Goal: Information Seeking & Learning: Learn about a topic

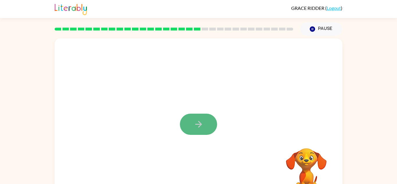
click at [196, 127] on icon "button" at bounding box center [199, 124] width 10 height 10
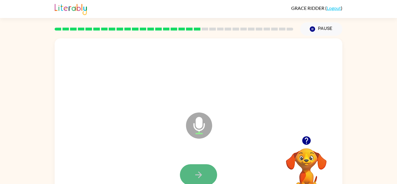
click at [202, 169] on button "button" at bounding box center [198, 174] width 37 height 21
click at [188, 169] on button "button" at bounding box center [198, 174] width 37 height 21
click at [189, 172] on button "button" at bounding box center [198, 174] width 37 height 21
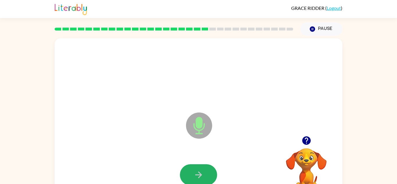
click at [190, 176] on button "button" at bounding box center [198, 174] width 37 height 21
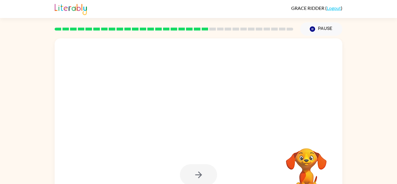
click at [190, 176] on div at bounding box center [198, 174] width 37 height 21
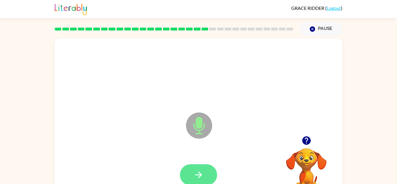
click at [190, 176] on button "button" at bounding box center [198, 174] width 37 height 21
click at [189, 178] on button "button" at bounding box center [198, 174] width 37 height 21
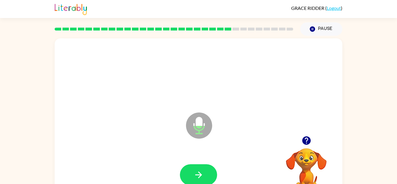
click at [189, 178] on button "button" at bounding box center [198, 174] width 37 height 21
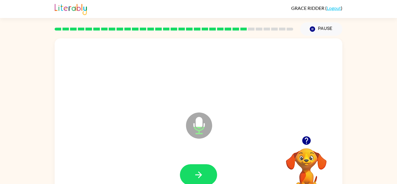
click at [189, 178] on button "button" at bounding box center [198, 174] width 37 height 21
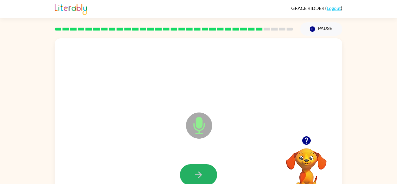
click at [189, 178] on button "button" at bounding box center [198, 174] width 37 height 21
click at [189, 178] on div at bounding box center [199, 175] width 276 height 48
click at [189, 178] on button "button" at bounding box center [198, 174] width 37 height 21
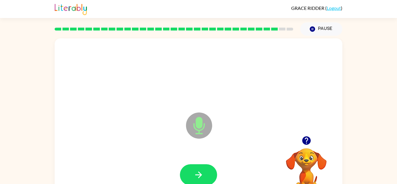
click at [189, 178] on button "button" at bounding box center [198, 174] width 37 height 21
click at [191, 179] on button "button" at bounding box center [198, 174] width 37 height 21
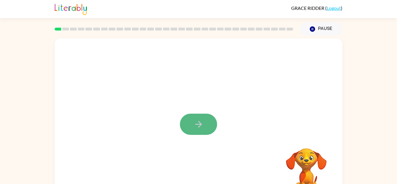
click at [203, 123] on icon "button" at bounding box center [199, 124] width 10 height 10
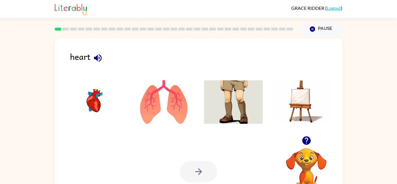
click at [96, 98] on img at bounding box center [94, 102] width 59 height 44
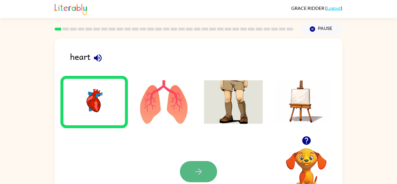
click at [185, 175] on button "button" at bounding box center [198, 171] width 37 height 21
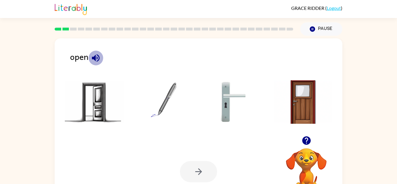
click at [99, 58] on icon "button" at bounding box center [96, 58] width 8 height 8
click at [97, 98] on img at bounding box center [94, 102] width 59 height 44
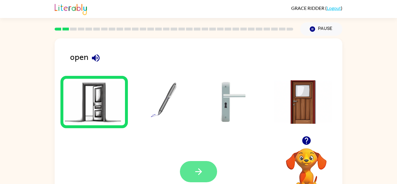
click at [195, 169] on icon "button" at bounding box center [199, 172] width 10 height 10
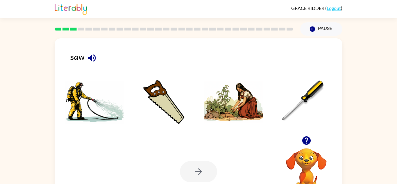
click at [158, 108] on img at bounding box center [164, 102] width 59 height 44
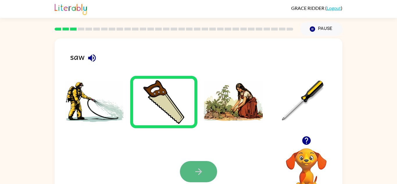
click at [196, 162] on button "button" at bounding box center [198, 171] width 37 height 21
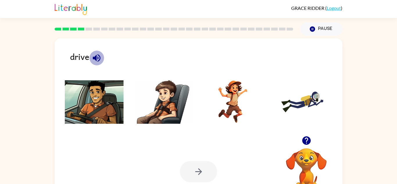
click at [96, 55] on icon "button" at bounding box center [97, 58] width 8 height 8
click at [104, 90] on img at bounding box center [94, 102] width 59 height 44
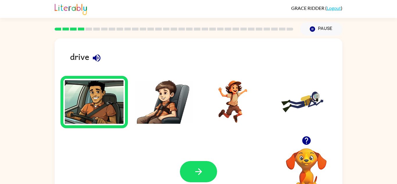
click at [104, 90] on img at bounding box center [94, 102] width 59 height 44
click at [211, 163] on button "button" at bounding box center [198, 171] width 37 height 21
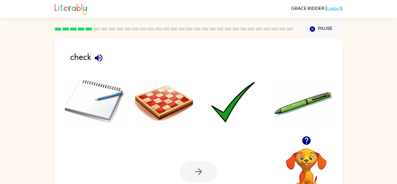
click at [230, 122] on img at bounding box center [233, 102] width 59 height 44
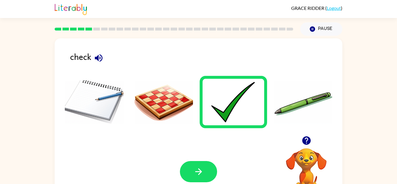
click at [125, 105] on li at bounding box center [94, 102] width 67 height 52
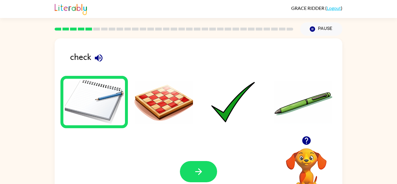
click at [269, 104] on ul at bounding box center [199, 104] width 276 height 56
click at [237, 97] on img at bounding box center [233, 102] width 59 height 44
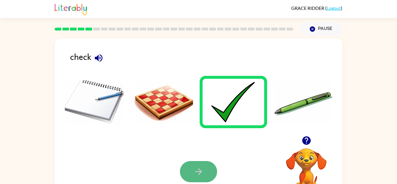
click at [205, 174] on button "button" at bounding box center [198, 171] width 37 height 21
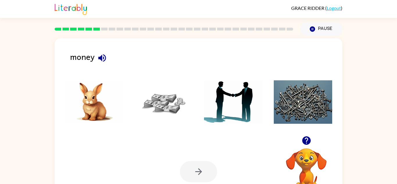
click at [104, 54] on icon "button" at bounding box center [102, 58] width 10 height 10
click at [104, 59] on icon "button" at bounding box center [102, 58] width 10 height 10
click at [160, 104] on img at bounding box center [164, 102] width 59 height 44
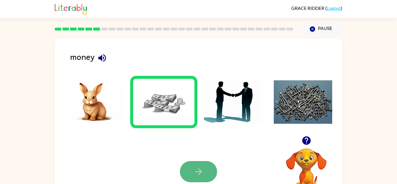
click at [210, 165] on button "button" at bounding box center [198, 171] width 37 height 21
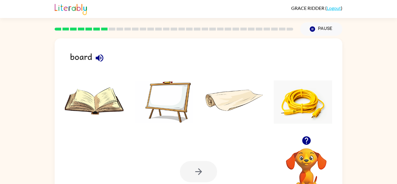
click at [99, 53] on icon "button" at bounding box center [100, 58] width 10 height 10
click at [173, 81] on img at bounding box center [164, 102] width 59 height 44
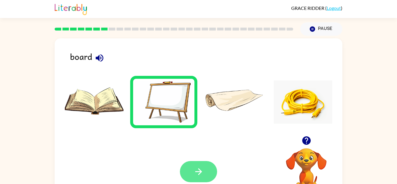
click at [202, 175] on icon "button" at bounding box center [199, 172] width 10 height 10
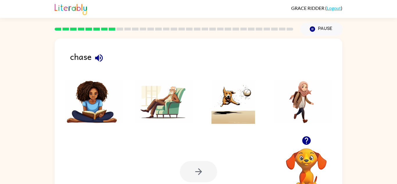
click at [168, 111] on img at bounding box center [164, 102] width 59 height 44
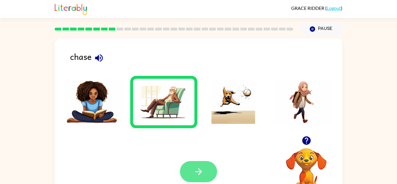
click at [193, 170] on button "button" at bounding box center [198, 171] width 37 height 21
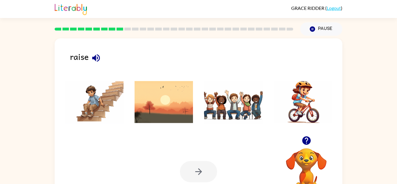
click at [89, 53] on div "raise" at bounding box center [206, 59] width 273 height 18
click at [99, 58] on icon "button" at bounding box center [96, 58] width 10 height 10
click at [101, 62] on icon "button" at bounding box center [96, 58] width 10 height 10
click at [96, 55] on icon "button" at bounding box center [96, 58] width 10 height 10
click at [170, 87] on img at bounding box center [164, 102] width 59 height 44
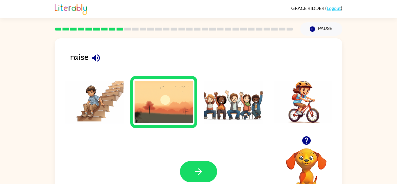
click at [101, 60] on icon "button" at bounding box center [96, 58] width 10 height 10
click at [200, 171] on icon "button" at bounding box center [198, 171] width 7 height 7
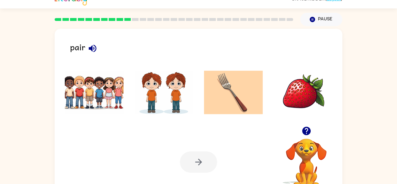
scroll to position [10, 0]
click at [93, 54] on button "button" at bounding box center [92, 48] width 15 height 15
click at [95, 54] on button "button" at bounding box center [92, 48] width 15 height 15
click at [94, 51] on icon "button" at bounding box center [93, 48] width 8 height 8
click at [97, 51] on icon "button" at bounding box center [93, 48] width 10 height 10
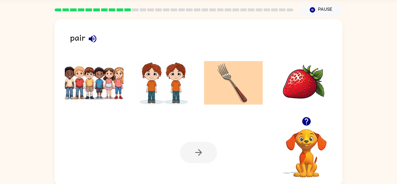
scroll to position [16, 0]
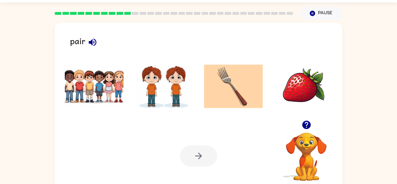
click at [97, 48] on div "pair" at bounding box center [206, 43] width 273 height 18
click at [98, 43] on button "button" at bounding box center [92, 42] width 15 height 15
click at [110, 93] on img at bounding box center [94, 87] width 59 height 44
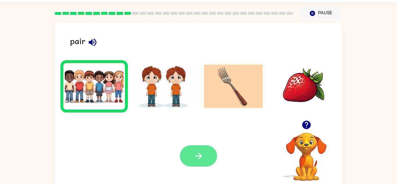
click at [213, 161] on button "button" at bounding box center [198, 155] width 37 height 21
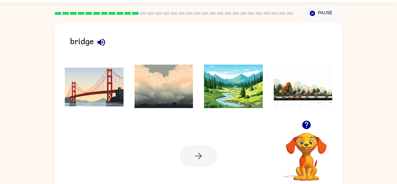
click at [103, 83] on img at bounding box center [94, 87] width 59 height 44
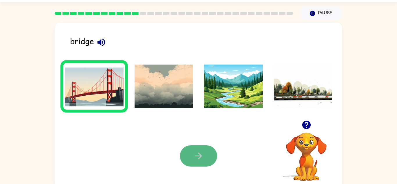
click at [213, 159] on button "button" at bounding box center [198, 155] width 37 height 21
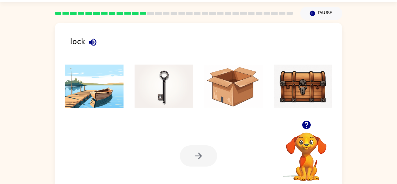
click at [167, 100] on img at bounding box center [164, 87] width 59 height 44
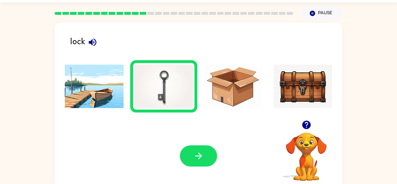
click at [105, 40] on div "lock" at bounding box center [206, 43] width 273 height 18
click at [97, 42] on icon "button" at bounding box center [93, 42] width 10 height 10
click at [326, 82] on img at bounding box center [303, 87] width 59 height 44
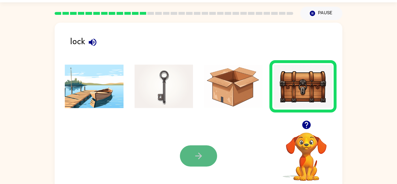
click at [187, 162] on button "button" at bounding box center [198, 155] width 37 height 21
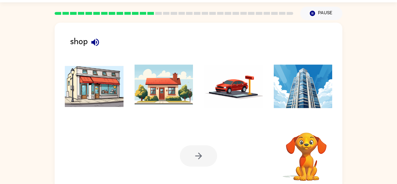
scroll to position [20, 0]
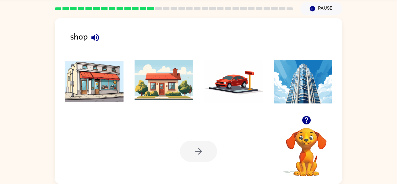
click at [112, 68] on img at bounding box center [94, 82] width 59 height 44
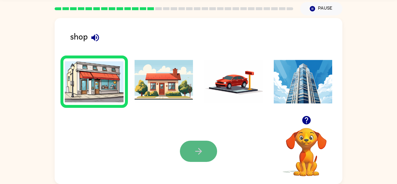
click at [210, 143] on button "button" at bounding box center [198, 151] width 37 height 21
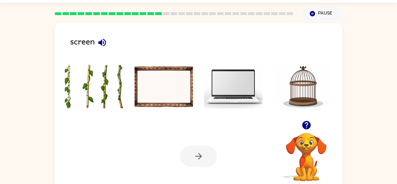
scroll to position [17, 0]
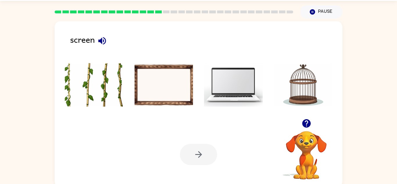
click at [105, 40] on icon "button" at bounding box center [102, 41] width 8 height 8
click at [237, 85] on img at bounding box center [233, 85] width 59 height 44
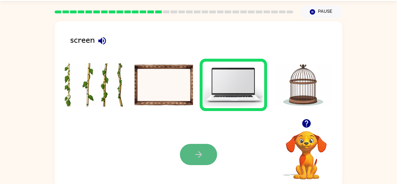
click at [203, 150] on icon "button" at bounding box center [199, 155] width 10 height 10
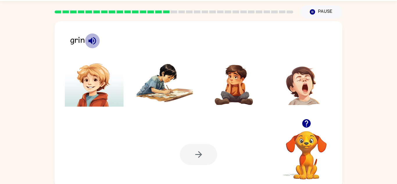
click at [92, 38] on icon "button" at bounding box center [92, 41] width 8 height 8
click at [80, 69] on img at bounding box center [94, 85] width 59 height 44
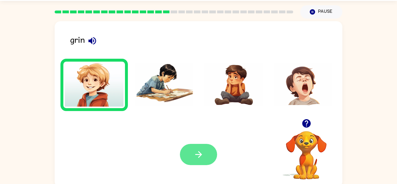
click at [182, 159] on button "button" at bounding box center [198, 154] width 37 height 21
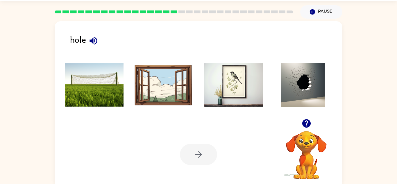
click at [317, 84] on img at bounding box center [303, 85] width 59 height 44
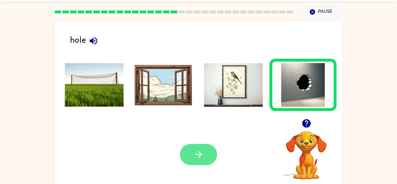
click at [211, 155] on button "button" at bounding box center [198, 154] width 37 height 21
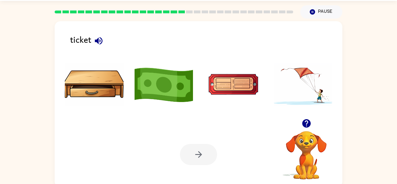
click at [103, 48] on div "ticket" at bounding box center [206, 42] width 273 height 18
click at [111, 35] on div "ticket" at bounding box center [206, 42] width 273 height 18
click at [97, 37] on icon "button" at bounding box center [99, 41] width 10 height 10
click at [95, 42] on icon "button" at bounding box center [99, 41] width 8 height 8
click at [218, 92] on img at bounding box center [233, 85] width 59 height 44
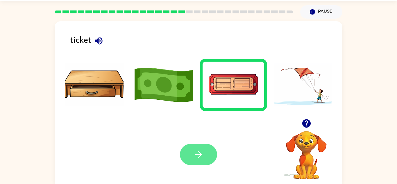
click at [201, 161] on button "button" at bounding box center [198, 154] width 37 height 21
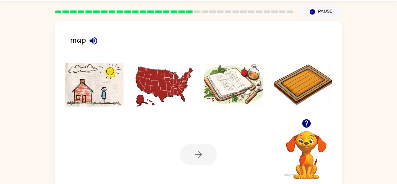
click at [169, 92] on img at bounding box center [164, 85] width 59 height 44
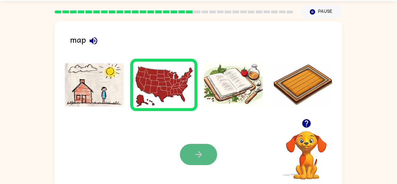
click at [187, 149] on button "button" at bounding box center [198, 154] width 37 height 21
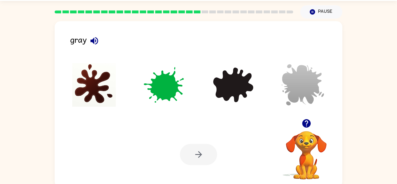
click at [182, 132] on div "Your browser must support playing .mp4 files to use Literably. Please try using…" at bounding box center [199, 154] width 288 height 65
click at [81, 37] on div "gray" at bounding box center [206, 42] width 273 height 18
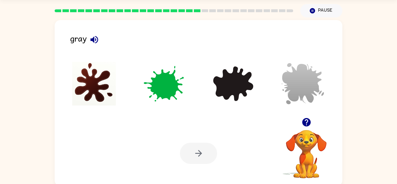
click at [95, 42] on icon "button" at bounding box center [94, 40] width 10 height 10
click at [302, 102] on img at bounding box center [303, 84] width 59 height 44
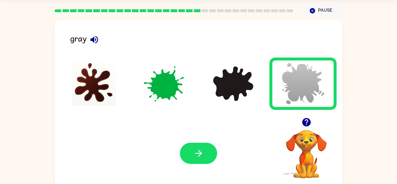
click at [204, 141] on div "Your browser must support playing .mp4 files to use Literably. Please try using…" at bounding box center [199, 153] width 288 height 65
click at [202, 157] on icon "button" at bounding box center [199, 153] width 10 height 10
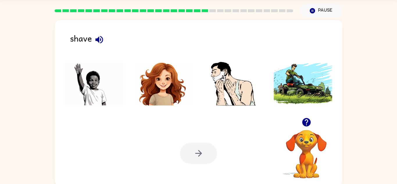
scroll to position [20, 0]
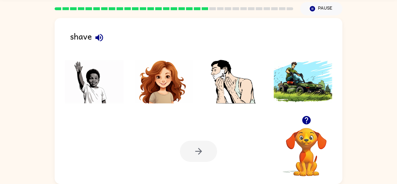
click at [101, 33] on icon "button" at bounding box center [99, 38] width 10 height 10
click at [106, 35] on button "button" at bounding box center [99, 37] width 15 height 15
click at [103, 41] on icon "button" at bounding box center [99, 38] width 10 height 10
click at [225, 69] on img at bounding box center [233, 82] width 59 height 44
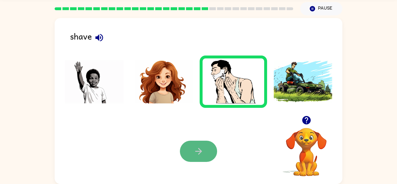
click at [202, 147] on icon "button" at bounding box center [199, 151] width 10 height 10
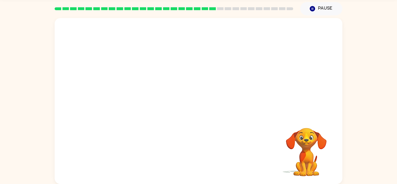
click at [143, 95] on video "Your browser must support playing .mp4 files to use Literably. Please try using…" at bounding box center [199, 67] width 288 height 98
click at [144, 92] on video "Your browser must support playing .mp4 files to use Literably. Please try using…" at bounding box center [199, 67] width 288 height 98
click at [195, 104] on icon "button" at bounding box center [199, 104] width 10 height 10
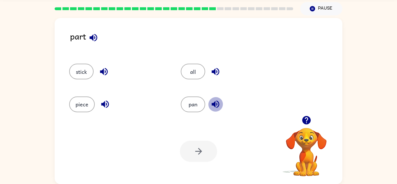
click at [215, 99] on icon "button" at bounding box center [216, 104] width 10 height 10
click at [202, 99] on button "pan" at bounding box center [193, 105] width 24 height 16
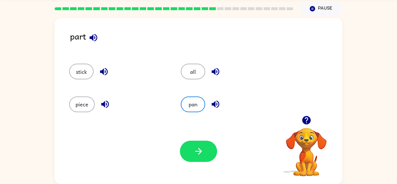
click at [195, 163] on div "Your browser must support playing .mp4 files to use Literably. Please try using…" at bounding box center [199, 151] width 288 height 65
click at [91, 32] on button "button" at bounding box center [93, 37] width 15 height 15
click at [79, 106] on button "piece" at bounding box center [82, 105] width 26 height 16
click at [81, 101] on button "piece" at bounding box center [82, 105] width 26 height 16
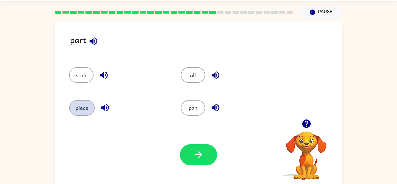
scroll to position [16, 0]
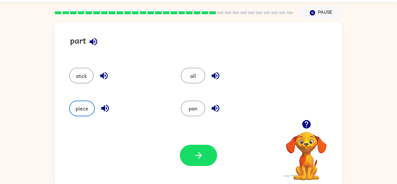
click at [107, 115] on div "piece" at bounding box center [118, 109] width 98 height 16
click at [107, 106] on icon "button" at bounding box center [105, 109] width 8 height 8
click at [101, 110] on icon "button" at bounding box center [105, 108] width 10 height 10
click at [79, 105] on button "piece" at bounding box center [82, 109] width 26 height 16
click at [87, 101] on button "piece" at bounding box center [82, 109] width 26 height 16
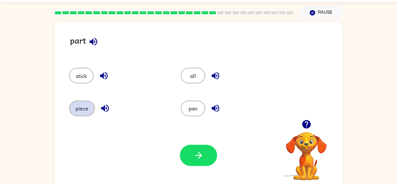
click at [81, 109] on button "piece" at bounding box center [82, 109] width 26 height 16
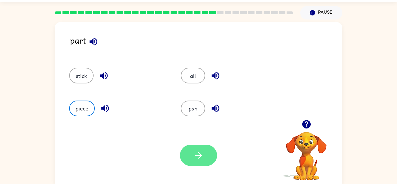
click at [202, 158] on icon "button" at bounding box center [199, 155] width 10 height 10
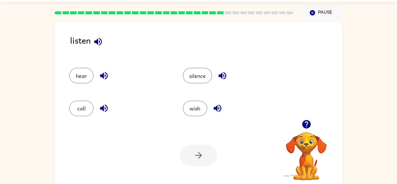
click at [97, 39] on icon "button" at bounding box center [98, 42] width 10 height 10
click at [103, 76] on icon "button" at bounding box center [104, 76] width 8 height 8
click at [195, 152] on div at bounding box center [198, 155] width 37 height 21
click at [85, 75] on button "hear" at bounding box center [81, 76] width 24 height 16
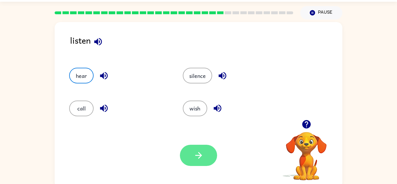
click at [196, 159] on icon "button" at bounding box center [199, 155] width 10 height 10
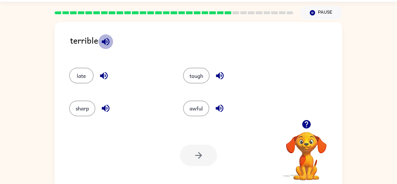
click at [107, 38] on icon "button" at bounding box center [106, 42] width 10 height 10
click at [218, 71] on icon "button" at bounding box center [220, 76] width 10 height 10
click at [194, 72] on button "tough" at bounding box center [196, 76] width 26 height 16
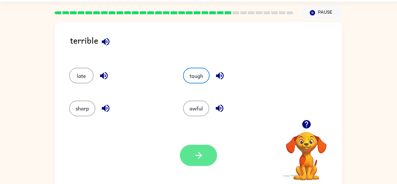
click at [207, 160] on button "button" at bounding box center [198, 155] width 37 height 21
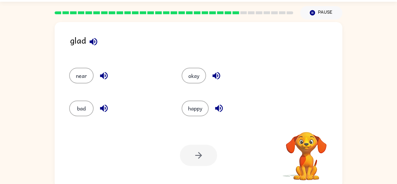
click at [208, 161] on div at bounding box center [198, 155] width 37 height 21
click at [82, 107] on button "bad" at bounding box center [81, 109] width 24 height 16
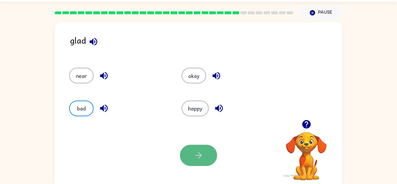
click at [189, 147] on button "button" at bounding box center [198, 155] width 37 height 21
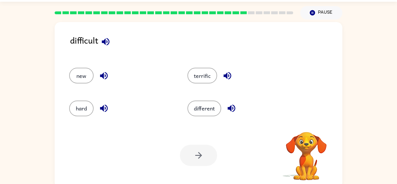
scroll to position [18, 0]
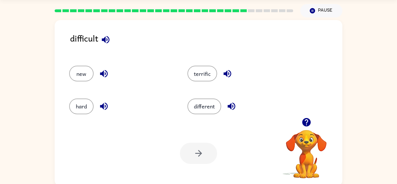
click at [105, 42] on icon "button" at bounding box center [106, 40] width 8 height 8
click at [103, 80] on button "button" at bounding box center [104, 73] width 15 height 15
click at [104, 101] on icon "button" at bounding box center [104, 106] width 10 height 10
click at [191, 102] on button "different" at bounding box center [205, 107] width 34 height 16
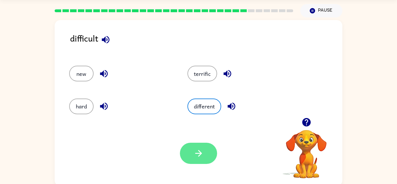
click at [195, 159] on button "button" at bounding box center [198, 153] width 37 height 21
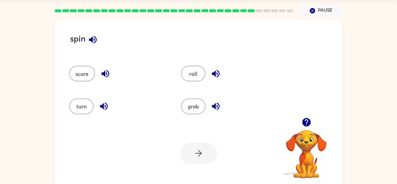
click at [95, 46] on button "button" at bounding box center [93, 39] width 15 height 15
click at [92, 43] on icon "button" at bounding box center [93, 40] width 10 height 10
click at [94, 42] on icon "button" at bounding box center [93, 40] width 10 height 10
click at [94, 39] on icon "button" at bounding box center [93, 40] width 8 height 8
click at [104, 68] on button "button" at bounding box center [105, 73] width 15 height 15
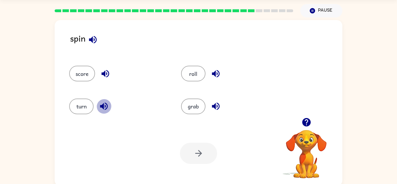
click at [102, 106] on icon "button" at bounding box center [104, 107] width 8 height 8
click at [89, 102] on button "turn" at bounding box center [81, 107] width 24 height 16
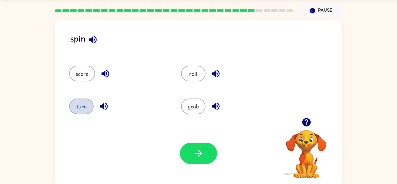
click at [89, 102] on button "turn" at bounding box center [81, 107] width 24 height 16
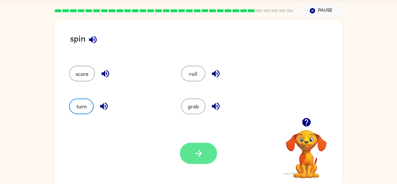
click at [208, 155] on button "button" at bounding box center [198, 153] width 37 height 21
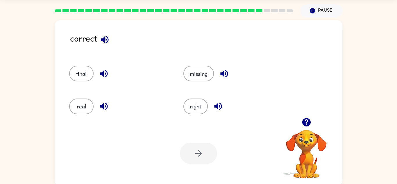
click at [105, 39] on icon "button" at bounding box center [105, 40] width 10 height 10
click at [101, 101] on icon "button" at bounding box center [104, 106] width 10 height 10
click at [221, 105] on icon "button" at bounding box center [218, 106] width 10 height 10
click at [199, 108] on button "right" at bounding box center [196, 107] width 24 height 16
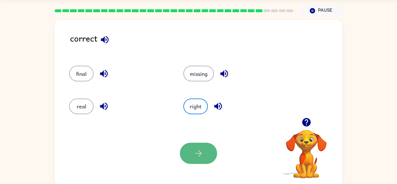
click at [209, 148] on button "button" at bounding box center [198, 153] width 37 height 21
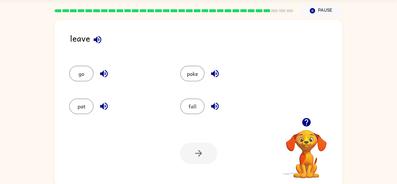
click at [99, 39] on icon "button" at bounding box center [98, 40] width 10 height 10
click at [84, 73] on button "go" at bounding box center [81, 74] width 24 height 16
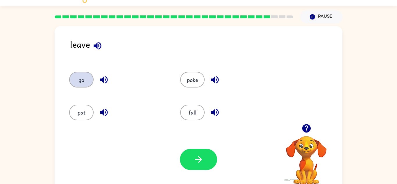
scroll to position [10, 0]
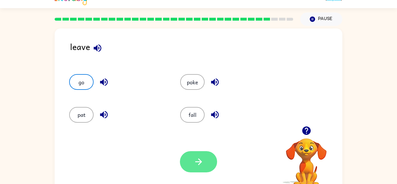
click at [193, 162] on button "button" at bounding box center [198, 161] width 37 height 21
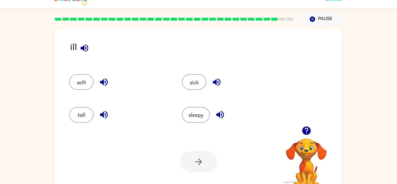
click at [82, 47] on icon "button" at bounding box center [85, 48] width 8 height 8
click at [191, 84] on button "sick" at bounding box center [194, 82] width 24 height 16
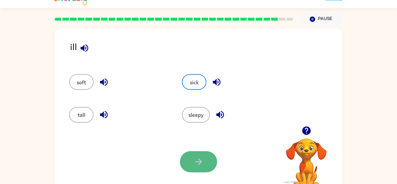
click at [209, 166] on button "button" at bounding box center [198, 161] width 37 height 21
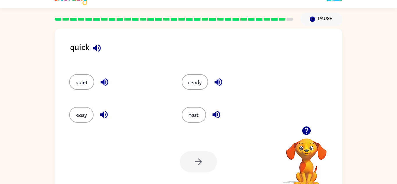
scroll to position [5, 0]
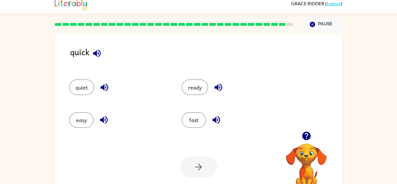
click at [97, 54] on icon "button" at bounding box center [97, 53] width 8 height 8
click at [86, 83] on button "quiet" at bounding box center [81, 87] width 25 height 16
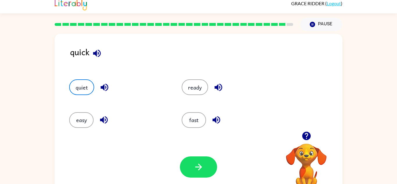
scroll to position [4, 0]
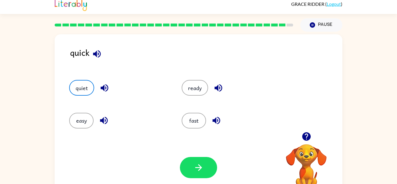
click at [106, 90] on icon "button" at bounding box center [105, 88] width 8 height 8
click at [221, 90] on icon "button" at bounding box center [219, 88] width 8 height 8
click at [213, 120] on icon "button" at bounding box center [216, 120] width 10 height 10
click at [194, 122] on button "fast" at bounding box center [194, 121] width 24 height 16
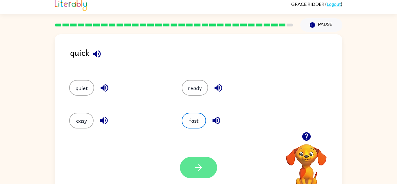
click at [200, 162] on button "button" at bounding box center [198, 167] width 37 height 21
